Goal: Information Seeking & Learning: Learn about a topic

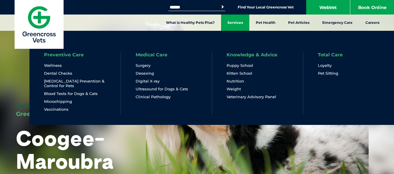
click at [237, 22] on link "Services" at bounding box center [235, 23] width 28 height 16
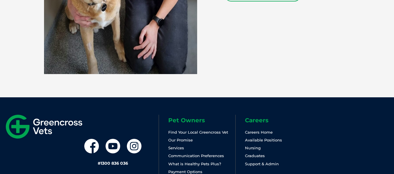
scroll to position [1515, 0]
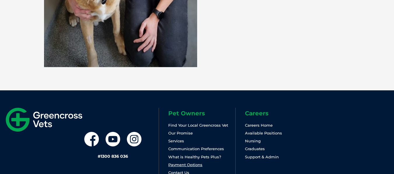
click at [192, 163] on link "Payment Options" at bounding box center [185, 165] width 34 height 5
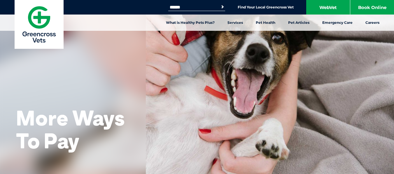
click at [192, 146] on div "More Ways To Pay" at bounding box center [197, 87] width 394 height 175
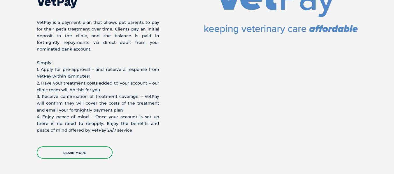
scroll to position [1002, 0]
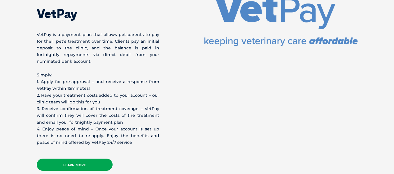
click at [87, 159] on link "Learn More" at bounding box center [75, 165] width 76 height 12
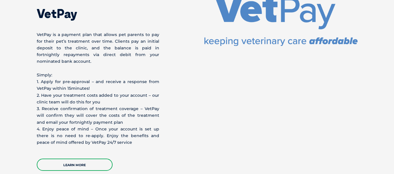
scroll to position [1016, 0]
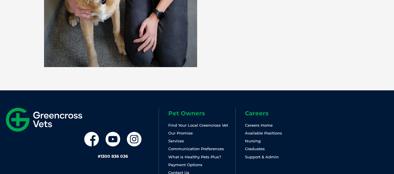
scroll to position [1528, 0]
